Goal: Task Accomplishment & Management: Use online tool/utility

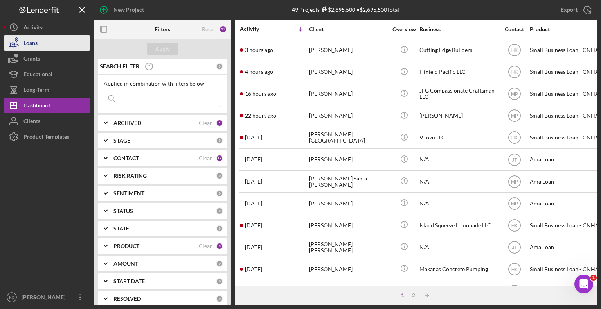
click at [54, 42] on button "Loans" at bounding box center [47, 43] width 86 height 16
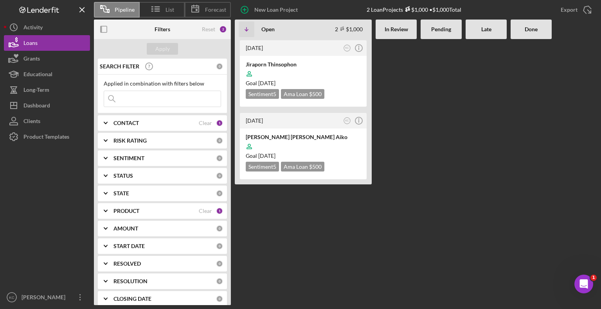
click at [108, 121] on icon "Icon/Expander" at bounding box center [106, 123] width 20 height 20
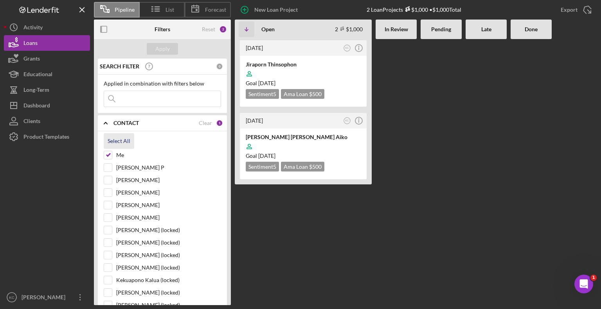
click at [126, 142] on div "Select All" at bounding box center [119, 141] width 23 height 16
checkbox input "true"
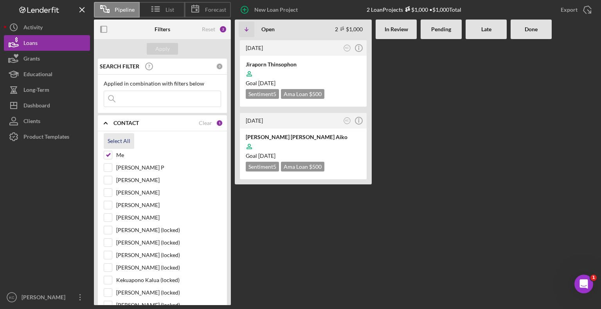
checkbox input "true"
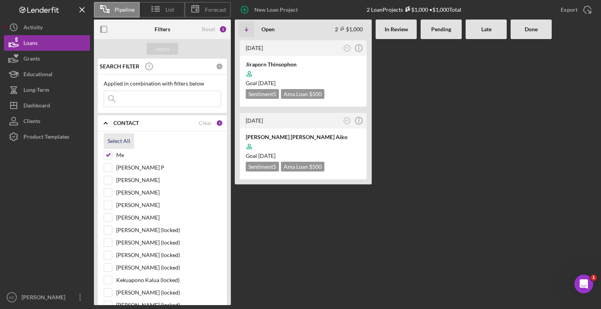
checkbox input "true"
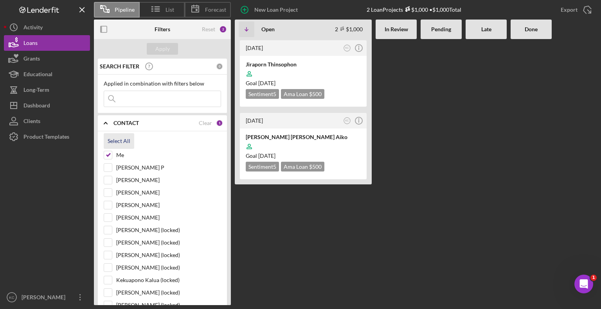
checkbox input "true"
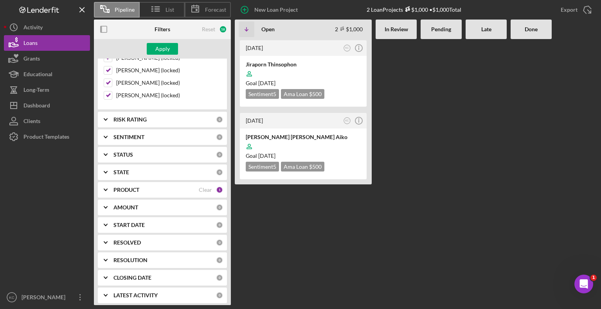
scroll to position [260, 0]
click at [110, 187] on icon "Icon/Expander" at bounding box center [106, 190] width 20 height 20
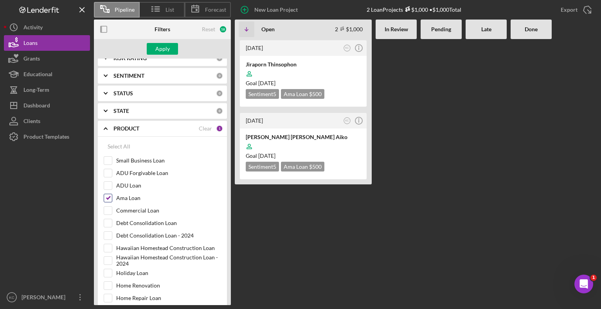
scroll to position [339, 0]
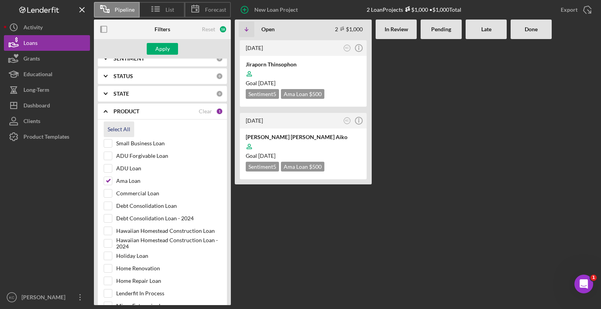
click at [117, 122] on div "Select All" at bounding box center [119, 130] width 23 height 16
checkbox input "true"
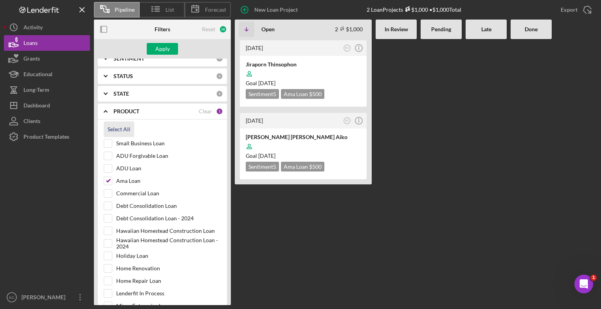
checkbox input "true"
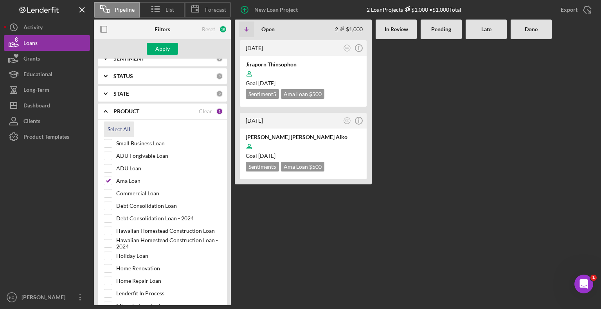
checkbox input "true"
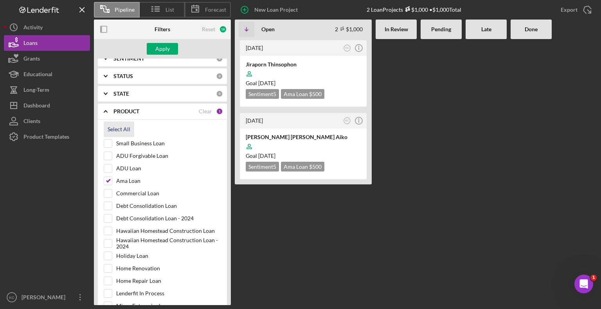
checkbox input "true"
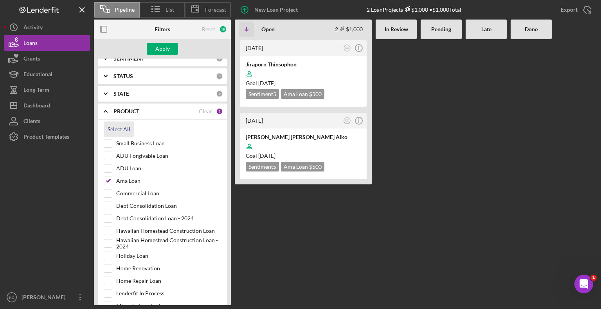
checkbox input "true"
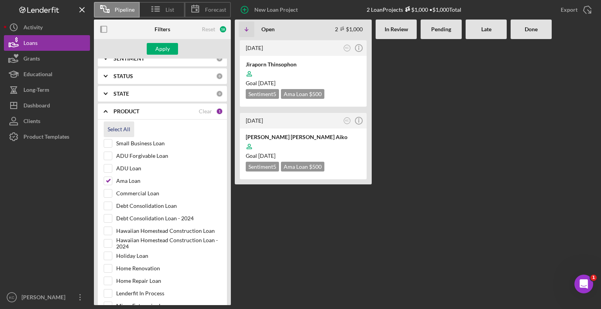
checkbox input "true"
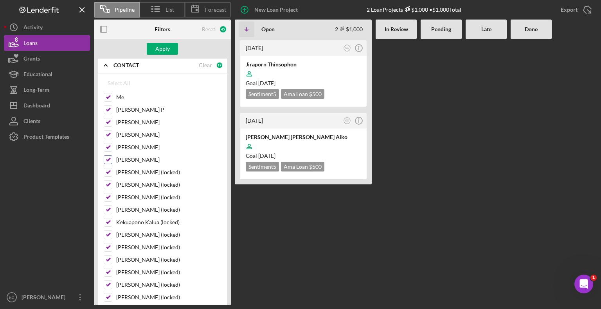
scroll to position [0, 0]
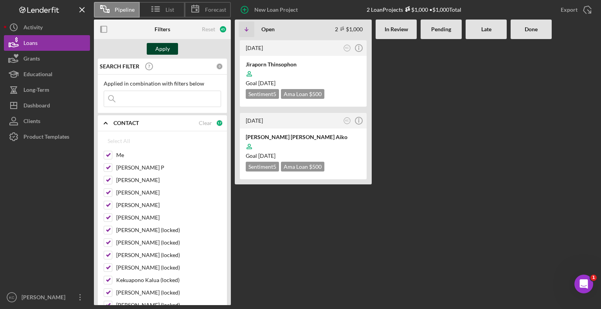
click at [165, 47] on div "Apply" at bounding box center [162, 49] width 14 height 12
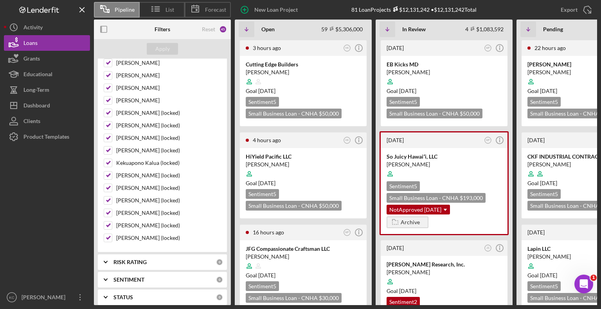
scroll to position [196, 0]
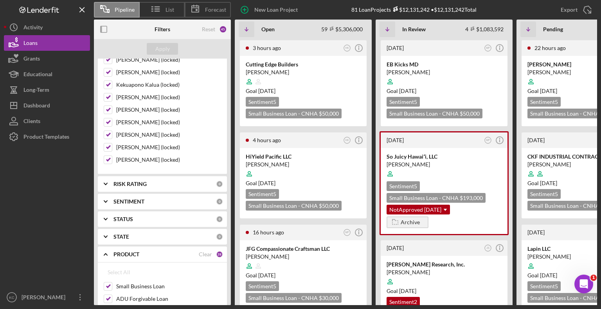
click at [113, 219] on icon "Icon/Expander" at bounding box center [106, 220] width 20 height 20
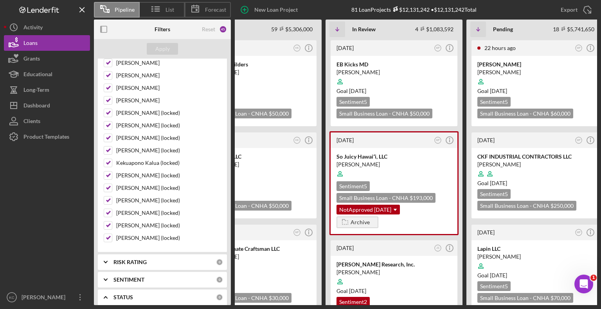
scroll to position [0, 0]
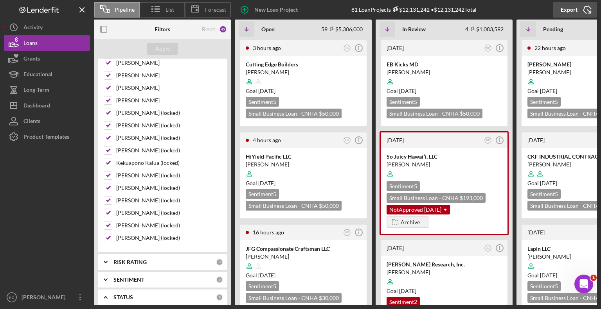
click at [566, 8] on div "Export" at bounding box center [568, 10] width 17 height 16
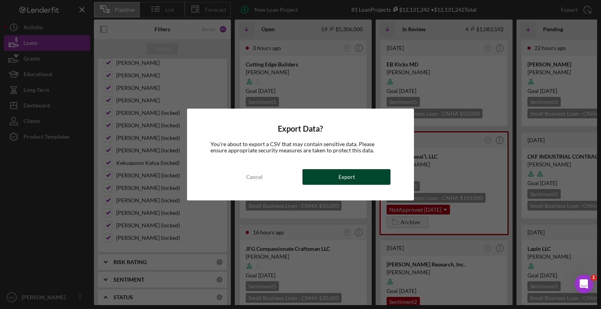
click at [343, 175] on div "Export" at bounding box center [346, 177] width 16 height 16
